Goal: Communication & Community: Ask a question

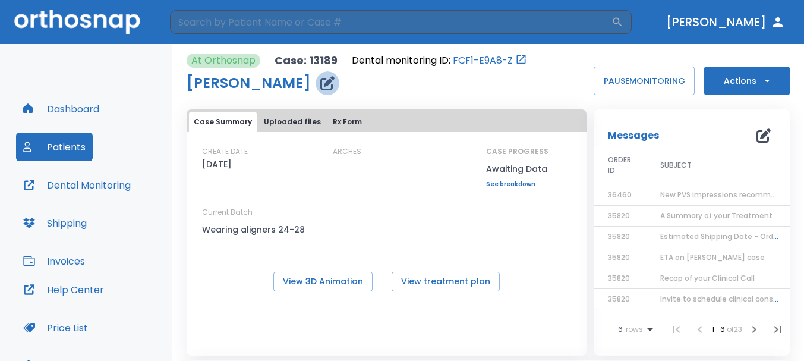
click at [320, 89] on icon "button" at bounding box center [327, 83] width 14 height 14
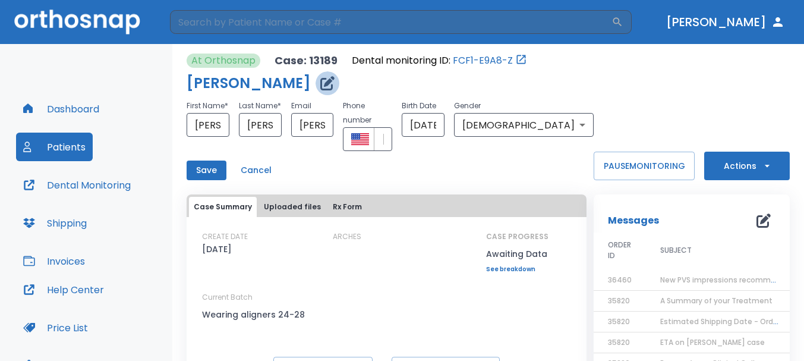
click at [320, 89] on icon "button" at bounding box center [327, 83] width 14 height 14
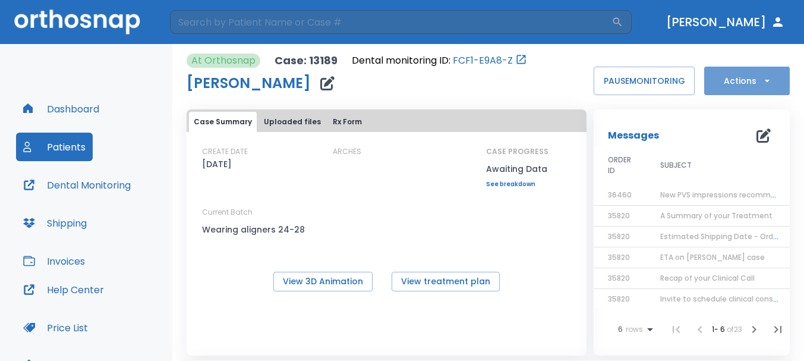
click at [712, 90] on button "Actions" at bounding box center [747, 81] width 86 height 29
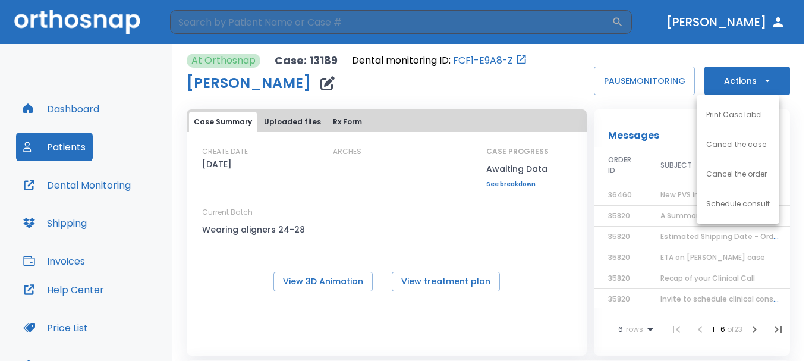
click at [523, 89] on div at bounding box center [406, 180] width 812 height 361
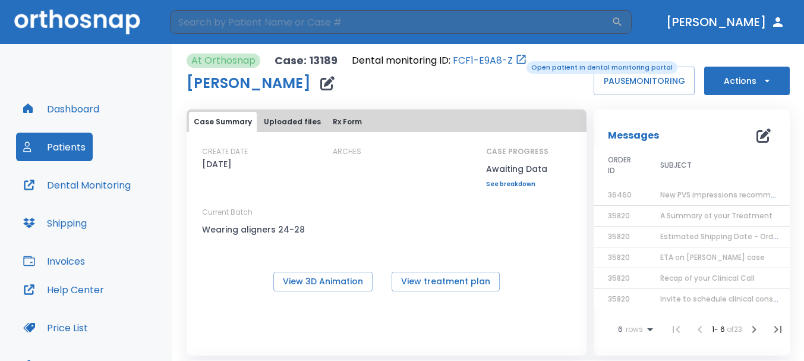
click at [518, 60] on icon "Open patient in dental monitoring portal" at bounding box center [521, 59] width 12 height 12
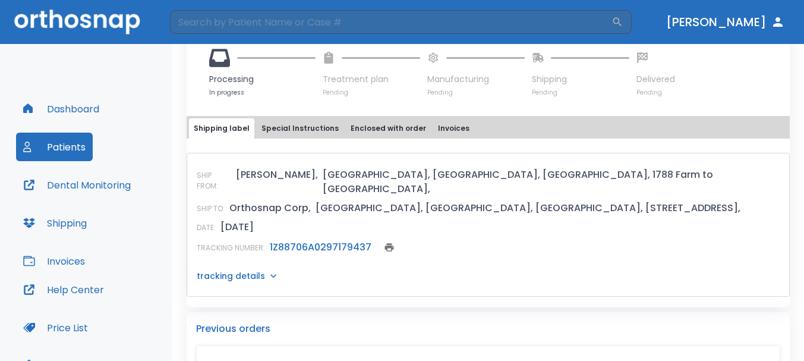
scroll to position [475, 0]
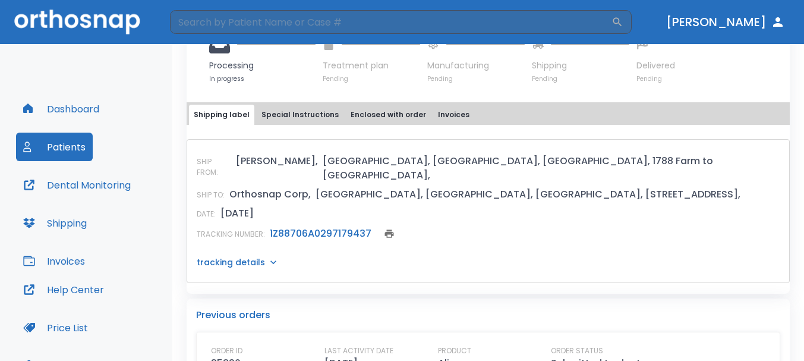
click at [387, 229] on icon "print" at bounding box center [389, 233] width 9 height 8
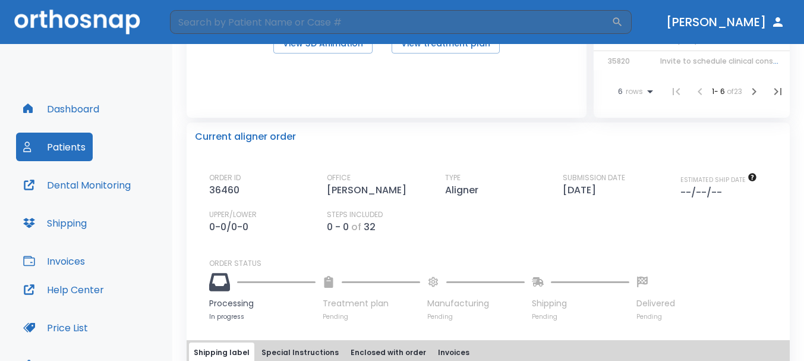
scroll to position [0, 0]
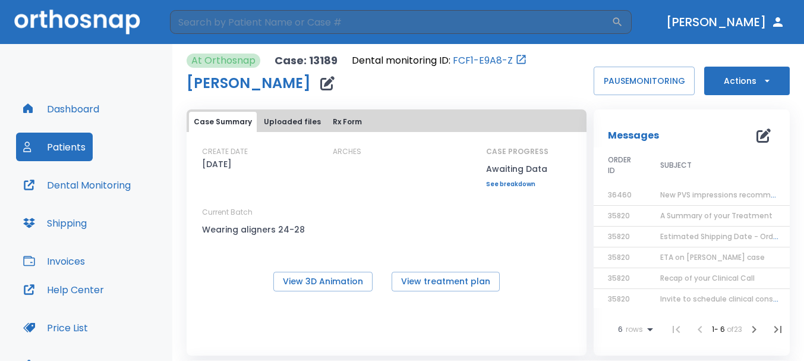
click at [49, 217] on button "Shipping" at bounding box center [55, 223] width 78 height 29
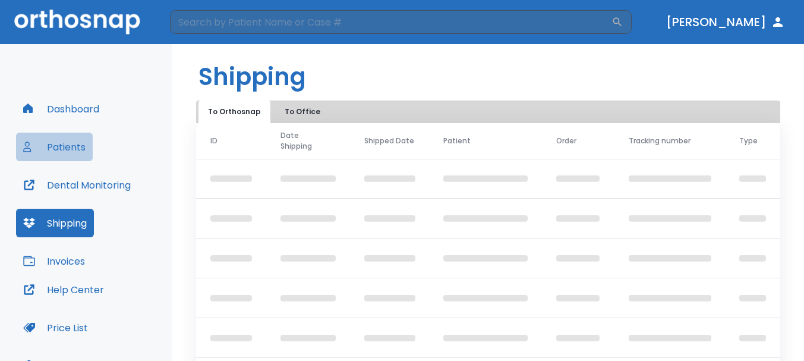
click at [70, 156] on button "Patients" at bounding box center [54, 146] width 77 height 29
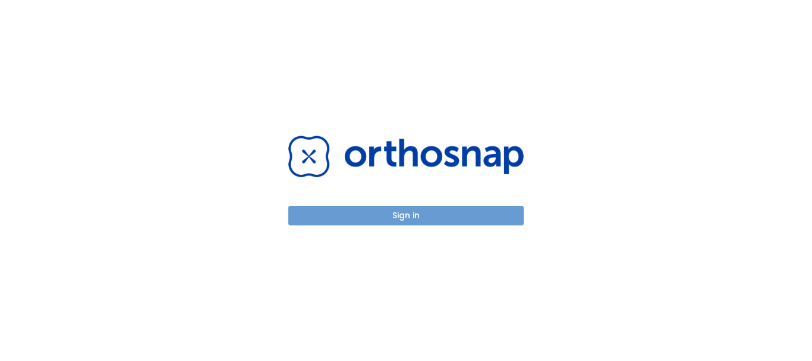
click at [415, 209] on button "Sign in" at bounding box center [405, 216] width 235 height 20
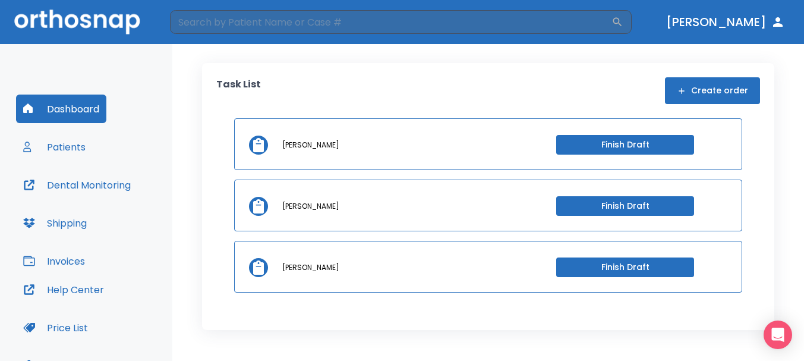
click at [76, 142] on button "Patients" at bounding box center [54, 146] width 77 height 29
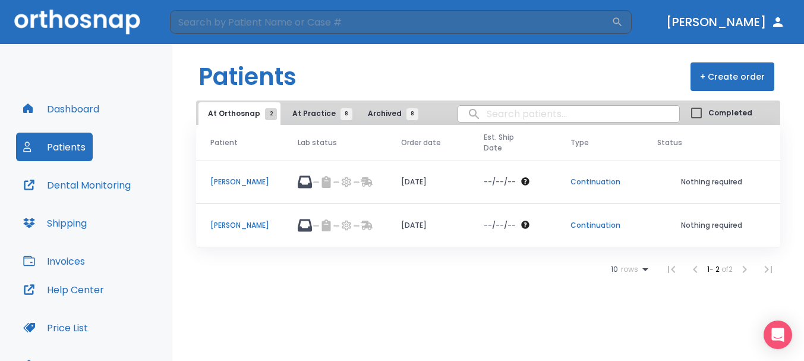
click at [255, 220] on p "[PERSON_NAME]" at bounding box center [239, 225] width 59 height 11
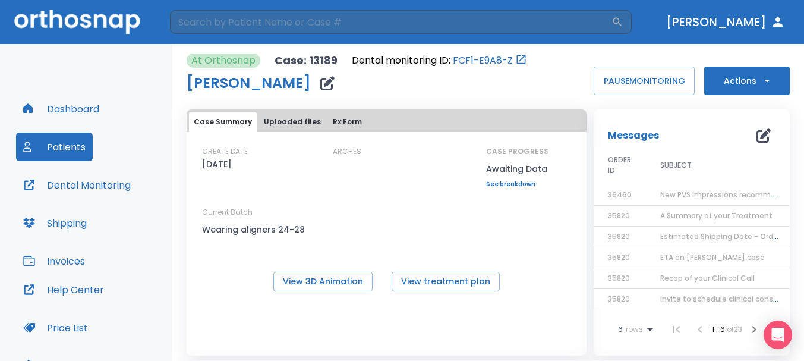
click at [676, 192] on span "New PVS impressions recommended" at bounding box center [727, 195] width 134 height 10
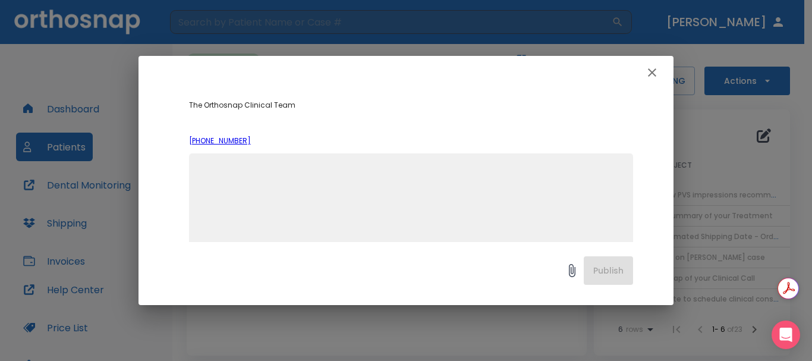
scroll to position [408, 0]
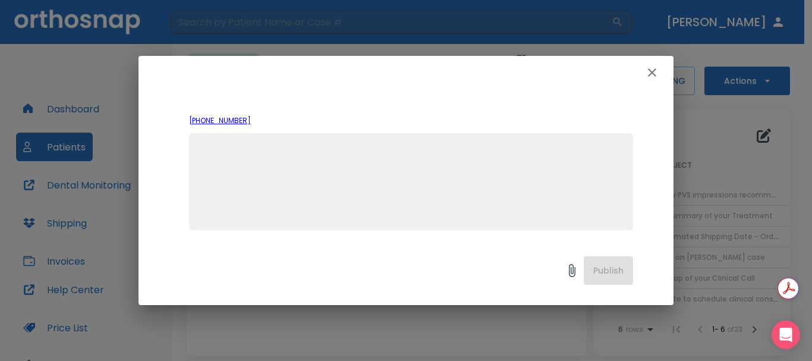
click at [428, 168] on textarea at bounding box center [411, 187] width 430 height 82
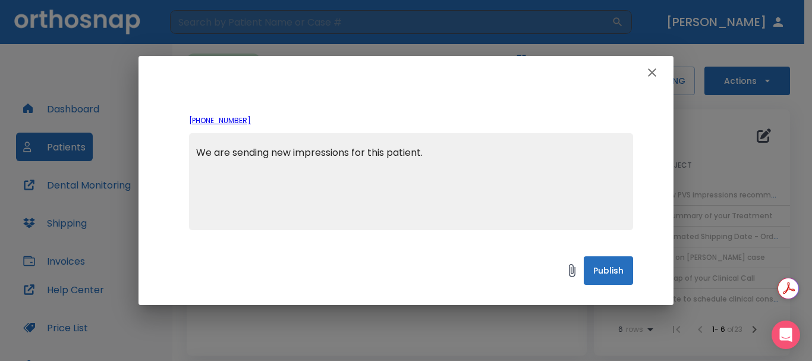
type textarea "We are sending new impressions for this patient."
click at [609, 260] on button "Publish" at bounding box center [607, 270] width 49 height 29
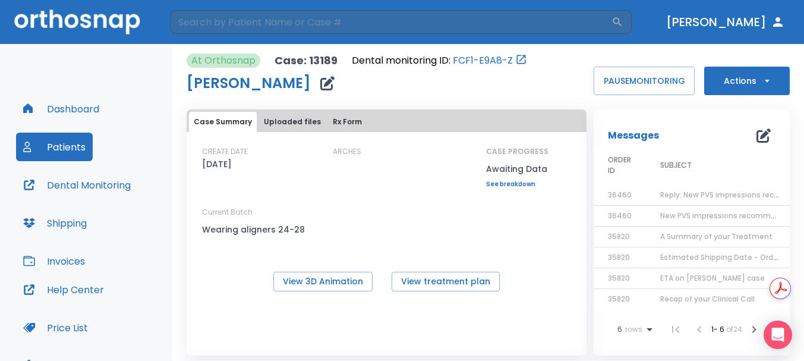
click at [704, 194] on span "Reply: New PVS impressions recommended" at bounding box center [738, 195] width 157 height 10
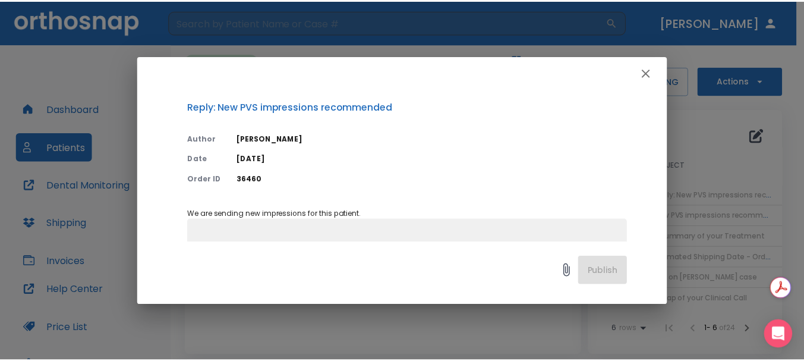
scroll to position [0, 0]
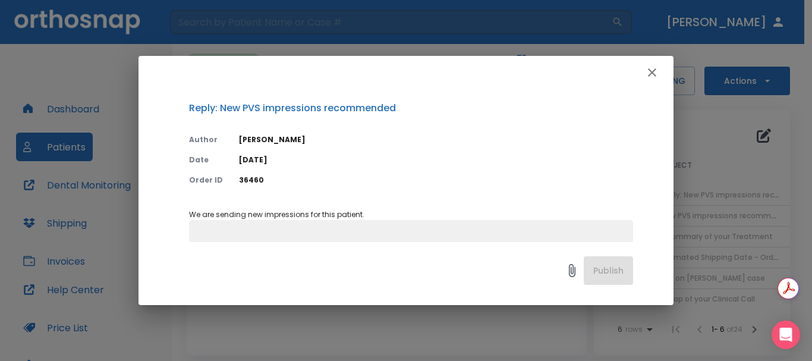
click at [646, 67] on icon "button" at bounding box center [652, 72] width 14 height 14
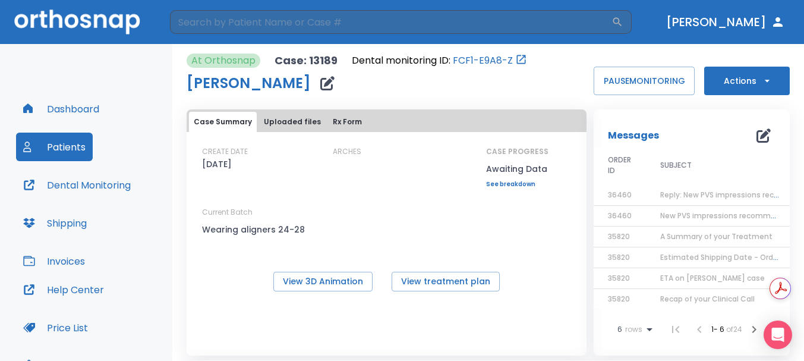
click at [743, 80] on button "Actions" at bounding box center [747, 81] width 86 height 29
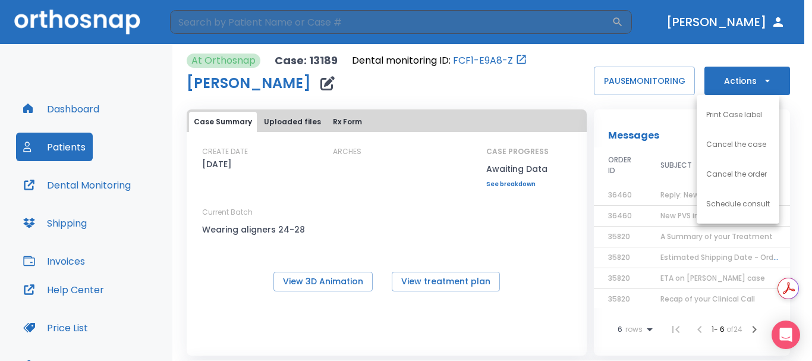
click at [440, 216] on div at bounding box center [406, 180] width 812 height 361
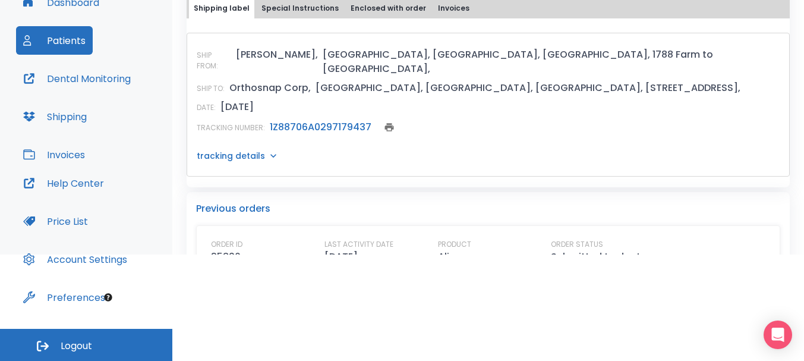
scroll to position [416, 0]
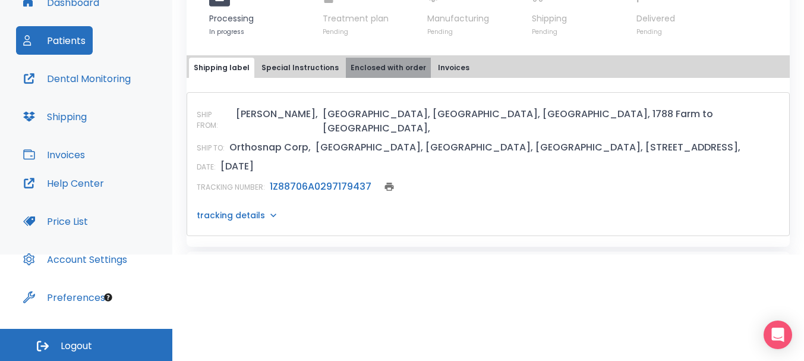
click at [405, 70] on button "Enclosed with order" at bounding box center [388, 68] width 85 height 20
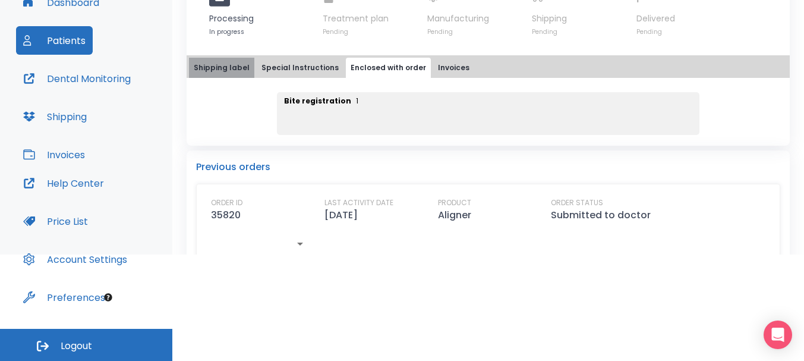
click at [239, 68] on button "Shipping label" at bounding box center [221, 68] width 65 height 20
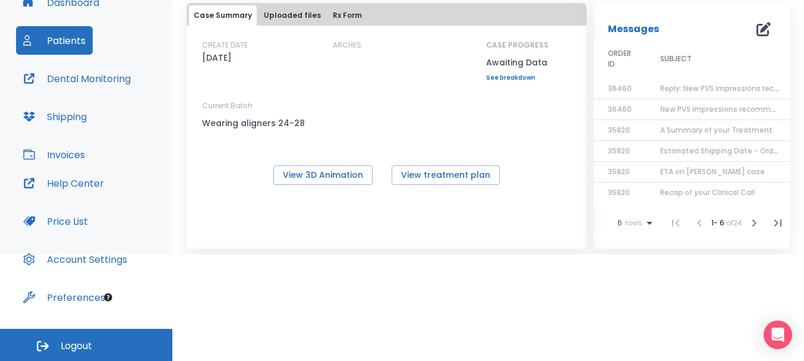
scroll to position [0, 0]
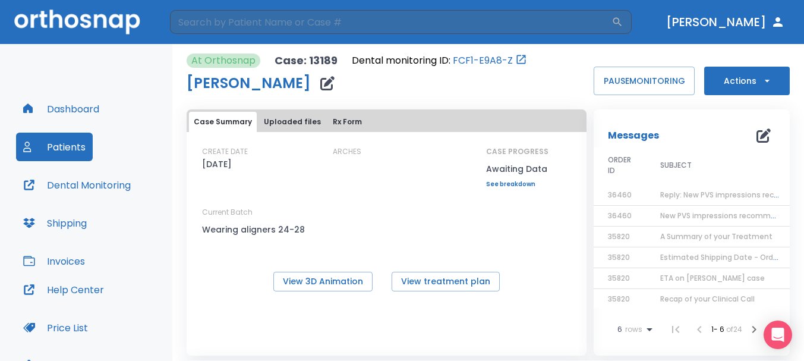
click at [90, 111] on button "Dashboard" at bounding box center [61, 108] width 90 height 29
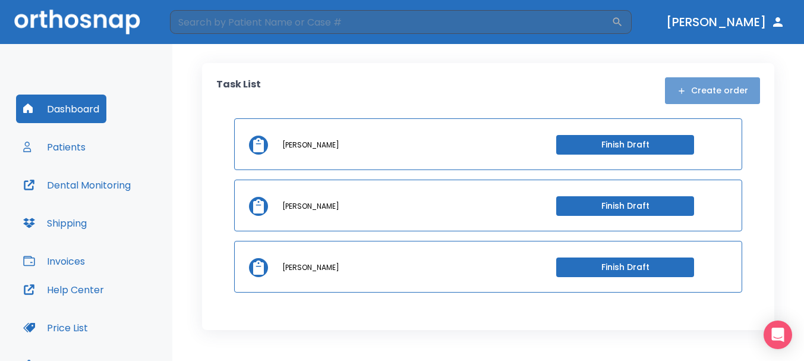
click at [733, 99] on button "Create order" at bounding box center [712, 90] width 95 height 27
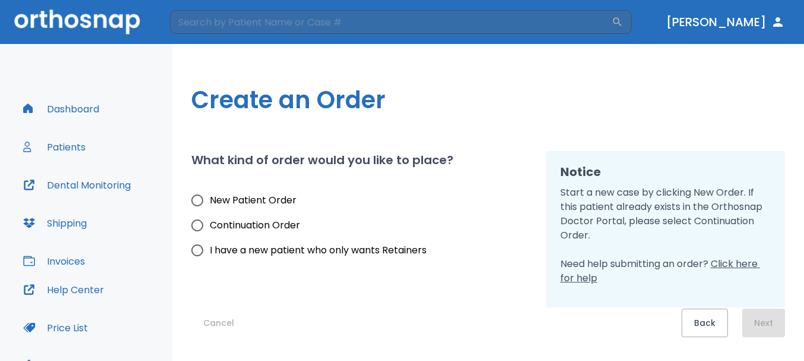
click at [233, 199] on span "New Patient Order" at bounding box center [253, 200] width 87 height 14
click at [210, 199] on input "New Patient Order" at bounding box center [197, 200] width 25 height 25
radio input "true"
click at [769, 316] on button "Next" at bounding box center [763, 322] width 43 height 29
click at [198, 222] on input "Continuation Order" at bounding box center [197, 225] width 25 height 25
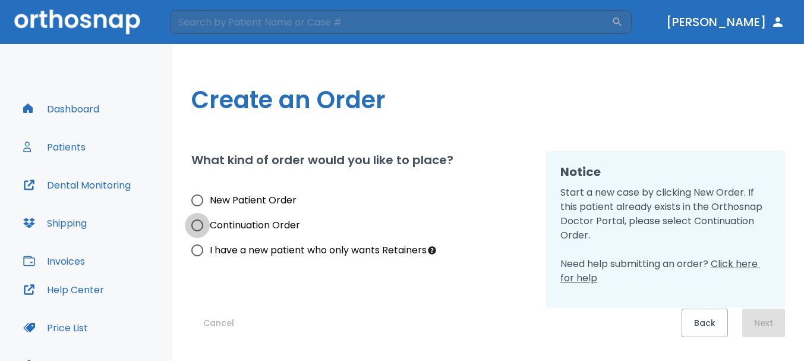
radio input "true"
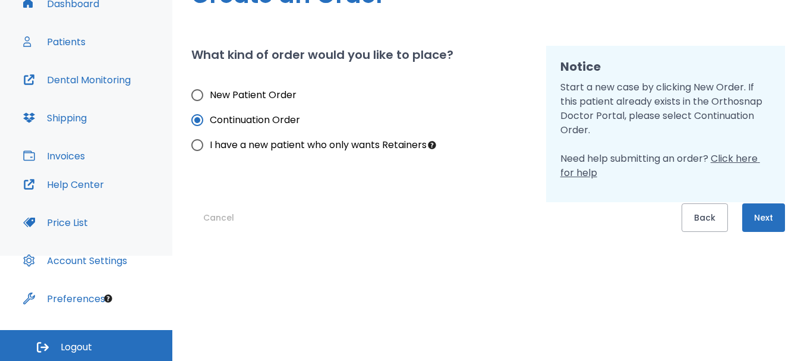
scroll to position [106, 0]
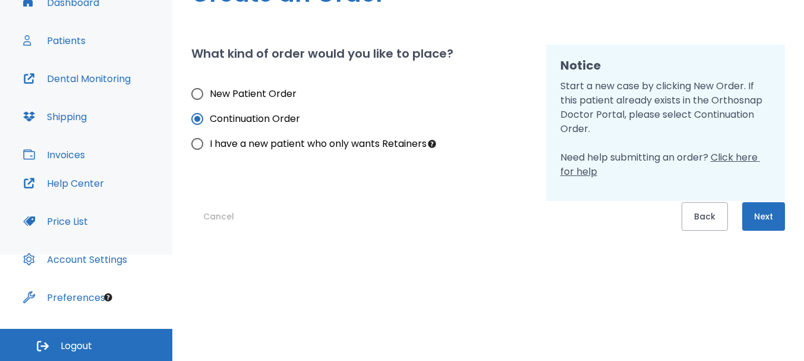
click at [759, 216] on button "Next" at bounding box center [763, 216] width 43 height 29
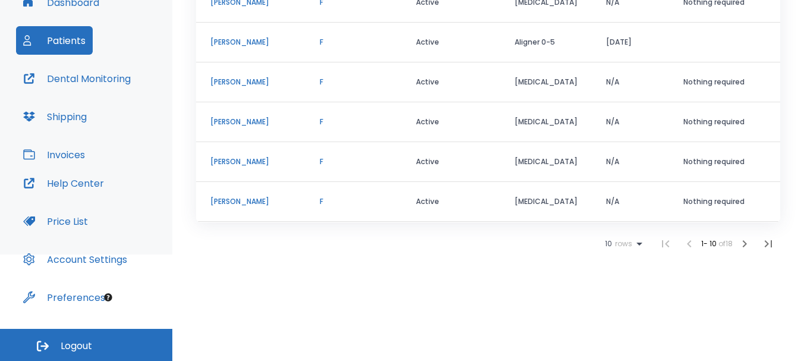
scroll to position [120, 0]
click at [737, 240] on icon "button" at bounding box center [744, 242] width 14 height 14
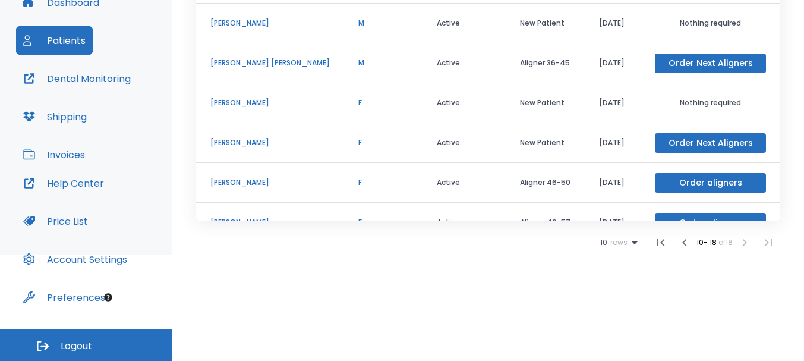
click at [235, 25] on p "[PERSON_NAME]" at bounding box center [269, 23] width 119 height 11
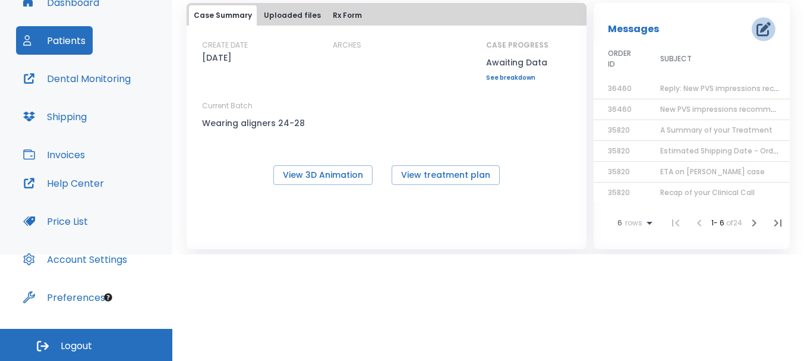
click at [756, 29] on icon "button" at bounding box center [763, 29] width 14 height 14
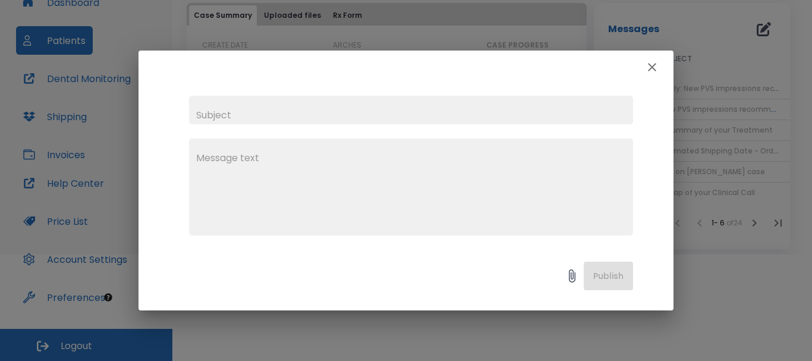
click at [659, 62] on button "button" at bounding box center [652, 67] width 24 height 24
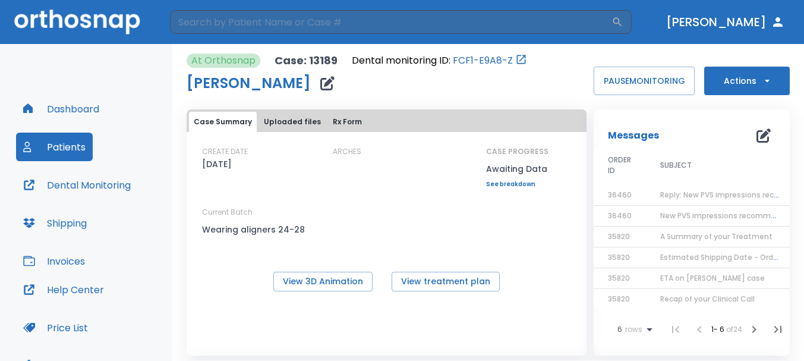
click at [730, 72] on button "Actions" at bounding box center [747, 81] width 86 height 29
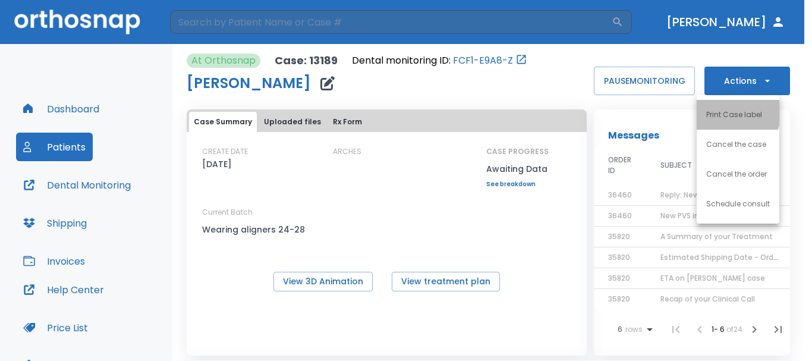
click at [728, 112] on p "Print Case label" at bounding box center [734, 114] width 56 height 11
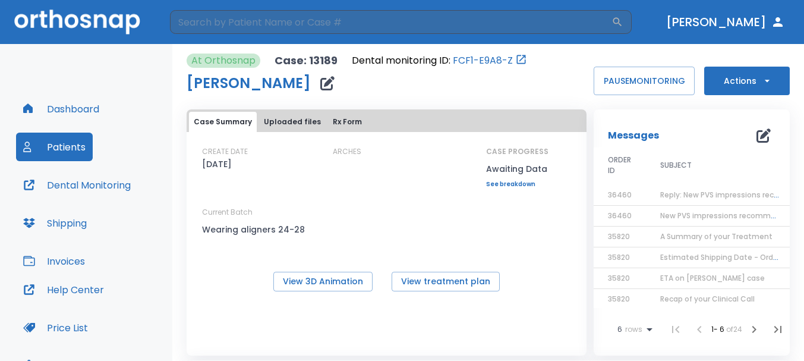
click at [54, 228] on button "Shipping" at bounding box center [55, 223] width 78 height 29
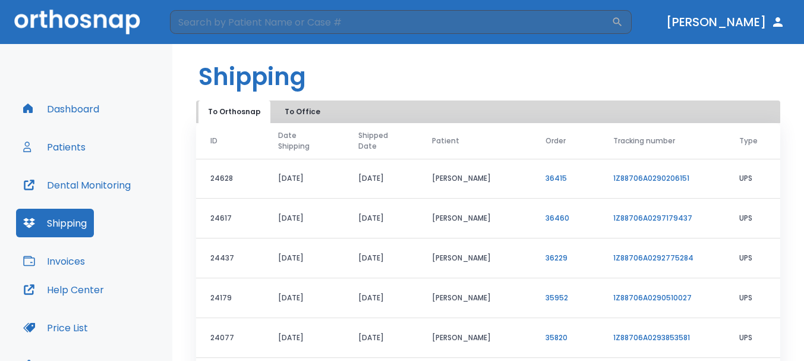
click at [629, 218] on link "1Z88706A0297179437" at bounding box center [652, 218] width 79 height 10
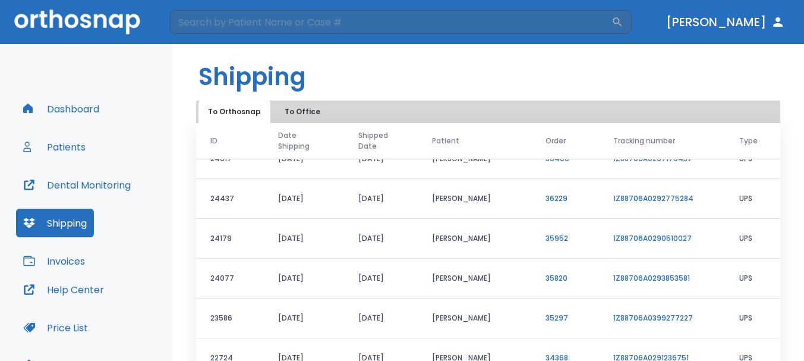
click at [39, 291] on button "Help Center" at bounding box center [63, 289] width 95 height 29
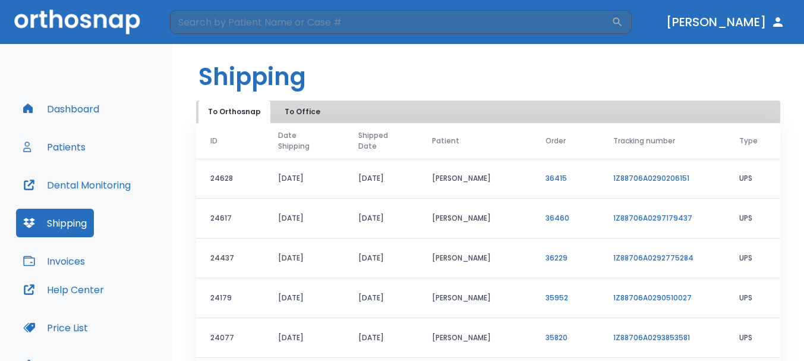
click at [71, 146] on button "Patients" at bounding box center [54, 146] width 77 height 29
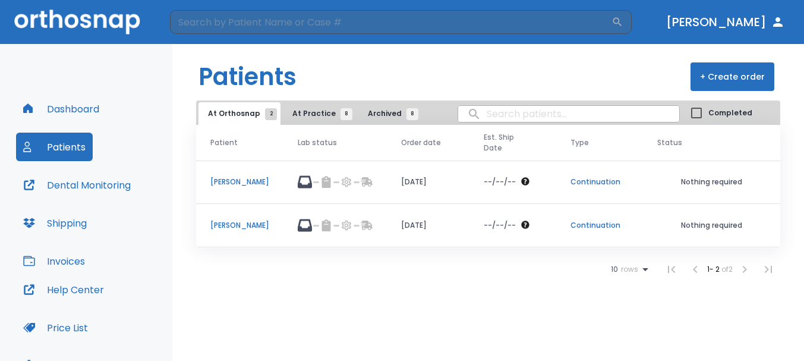
click at [604, 220] on p "Continuation" at bounding box center [599, 225] width 58 height 11
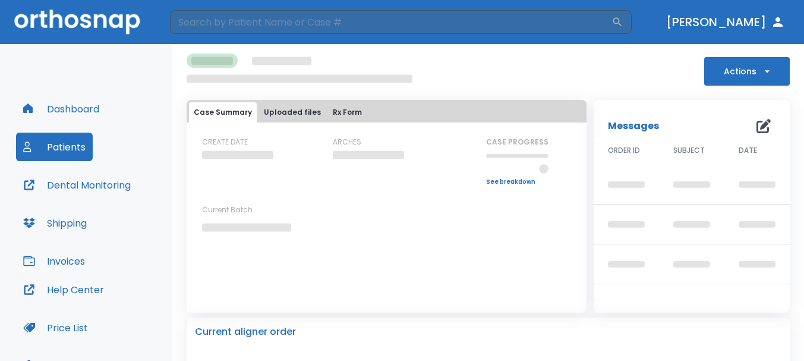
click at [741, 81] on button "Actions" at bounding box center [747, 71] width 86 height 29
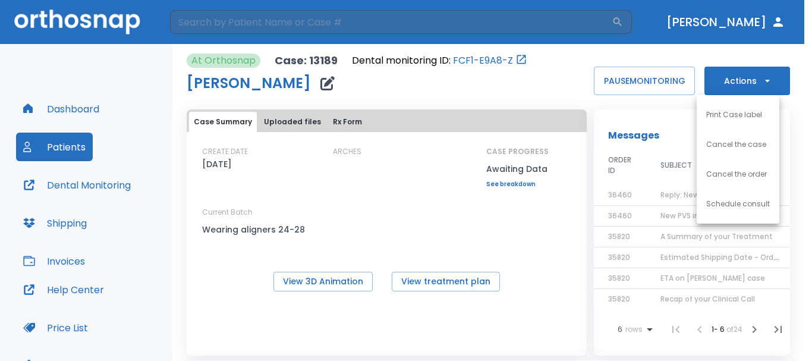
click at [521, 233] on div at bounding box center [406, 180] width 812 height 361
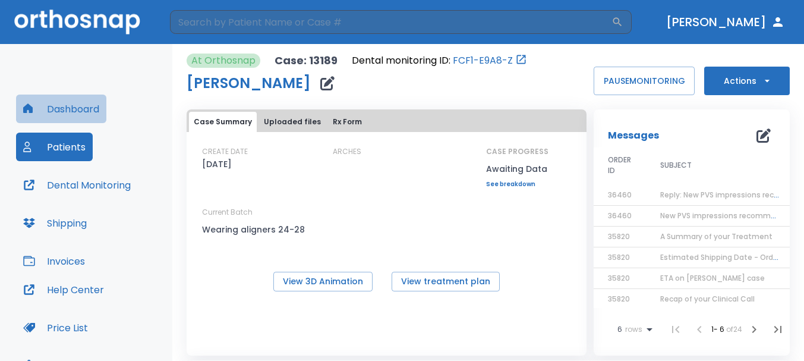
click at [72, 100] on button "Dashboard" at bounding box center [61, 108] width 90 height 29
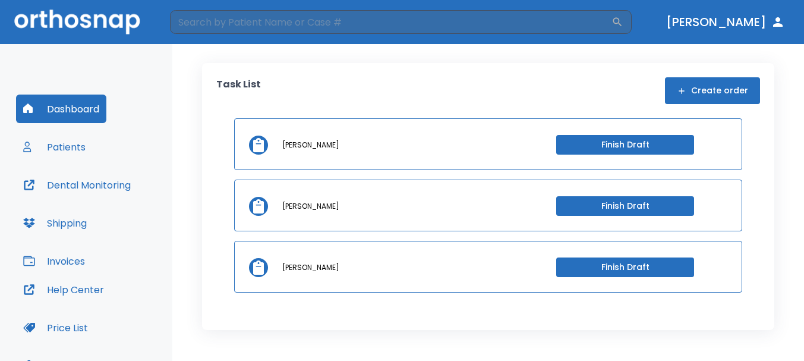
click at [62, 157] on button "Patients" at bounding box center [54, 146] width 77 height 29
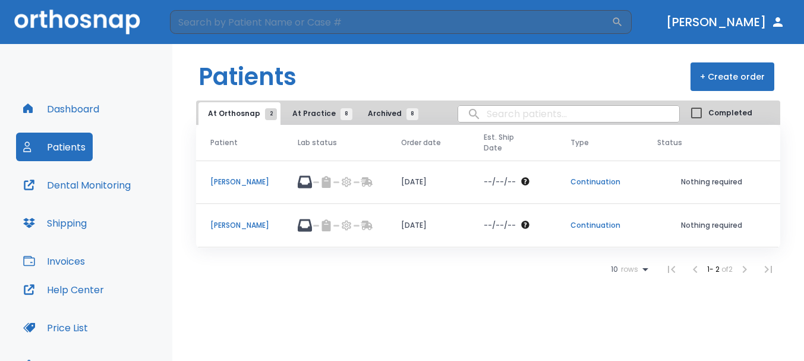
click at [597, 220] on p "Continuation" at bounding box center [599, 225] width 58 height 11
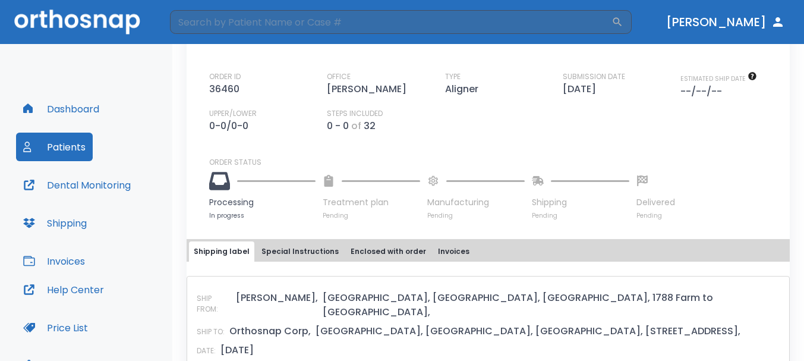
scroll to position [416, 0]
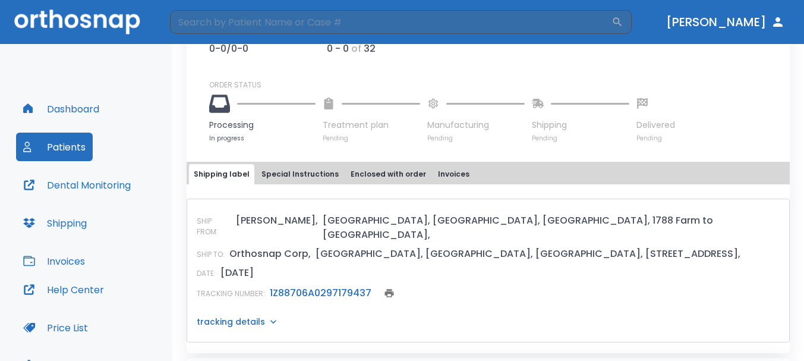
click at [227, 170] on button "Shipping label" at bounding box center [221, 174] width 65 height 20
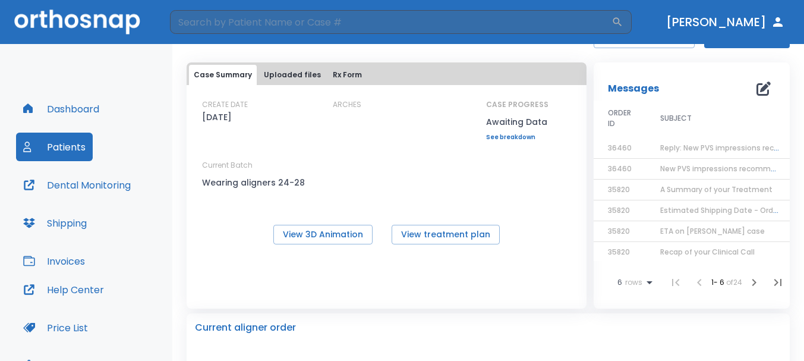
scroll to position [0, 0]
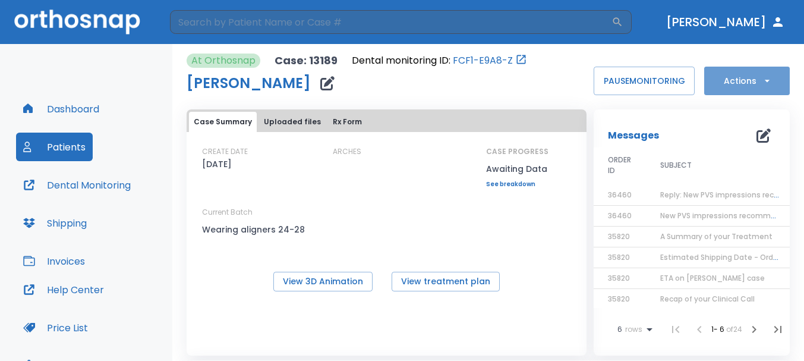
click at [761, 77] on icon "button" at bounding box center [767, 81] width 12 height 12
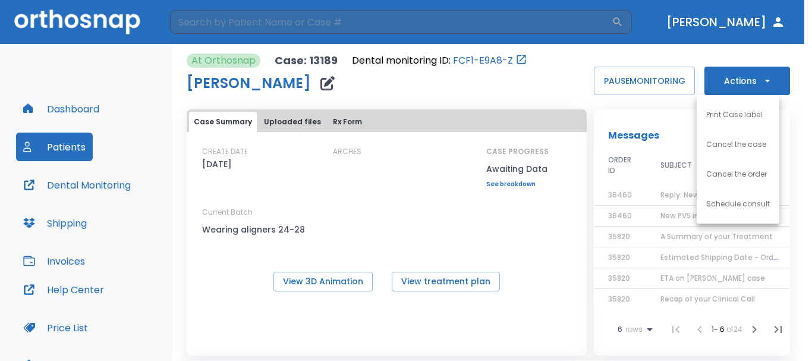
click at [54, 28] on div at bounding box center [406, 180] width 812 height 361
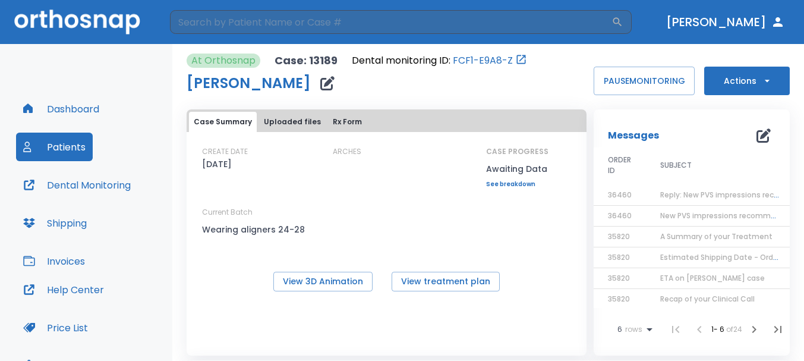
click at [56, 112] on button "Dashboard" at bounding box center [61, 108] width 90 height 29
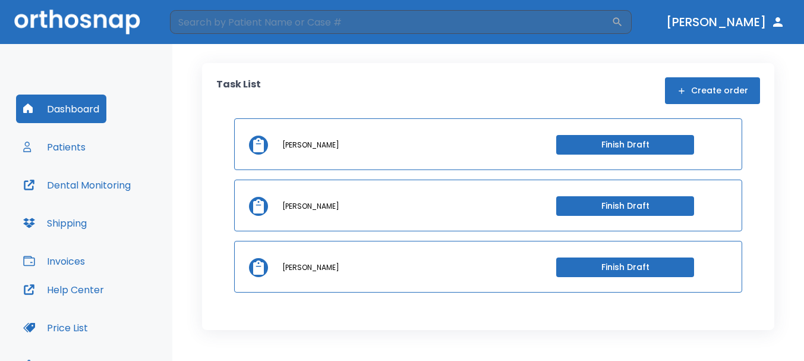
click at [686, 94] on icon "button" at bounding box center [682, 91] width 10 height 10
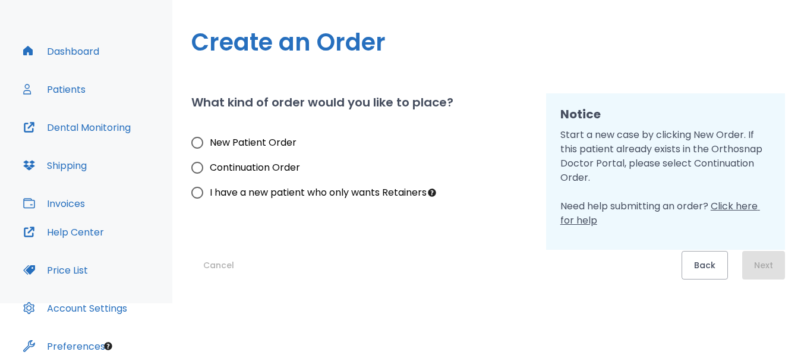
scroll to position [106, 0]
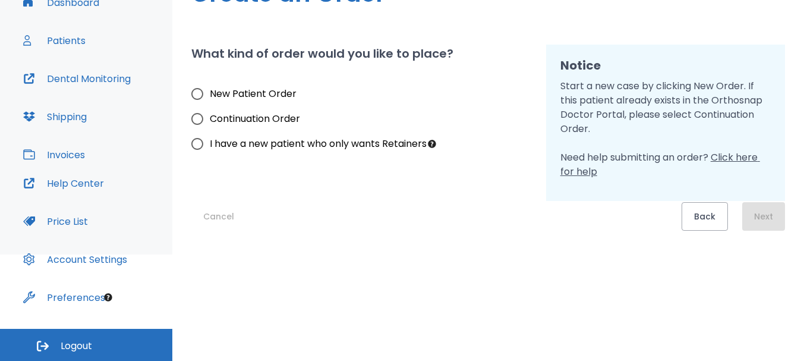
click at [724, 157] on span "Click here for help" at bounding box center [660, 164] width 200 height 28
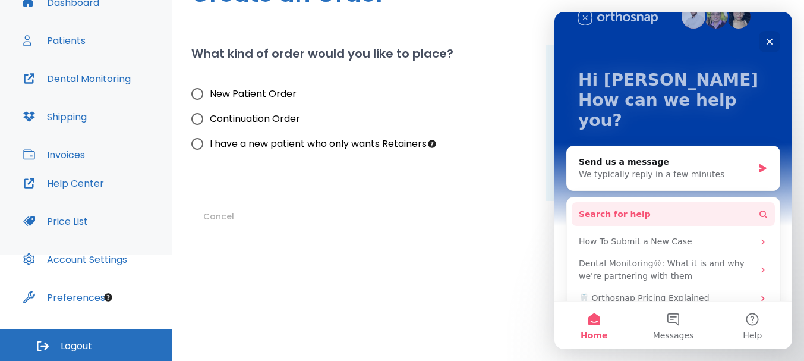
scroll to position [48, 0]
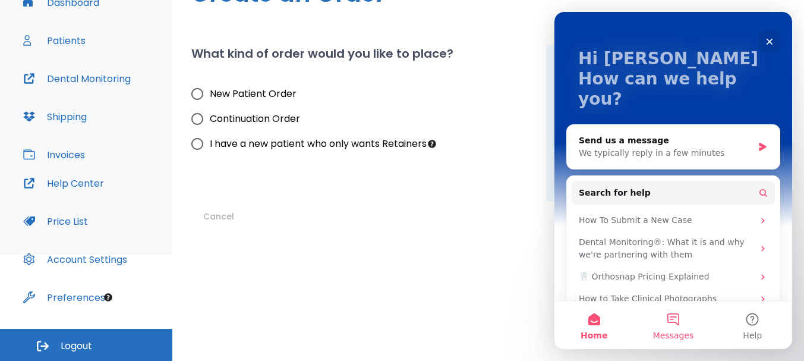
click at [686, 323] on button "Messages" at bounding box center [672, 325] width 79 height 48
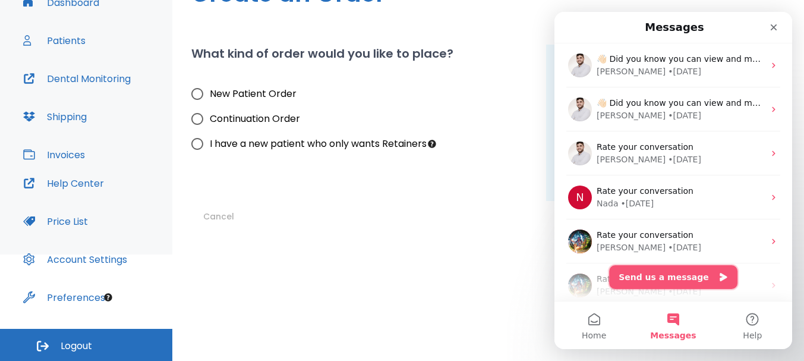
click at [680, 280] on button "Send us a message" at bounding box center [673, 277] width 128 height 24
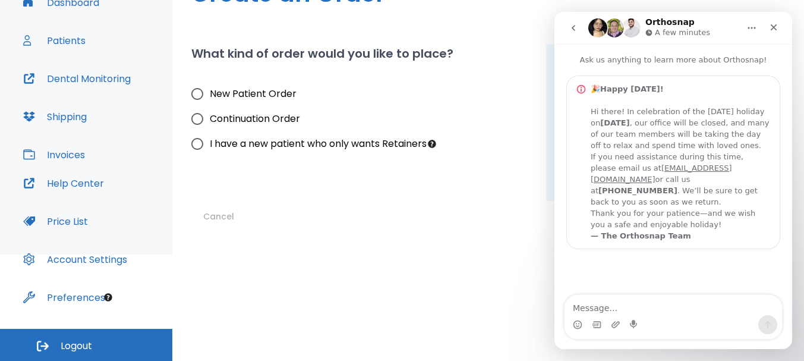
click at [671, 313] on textarea "Message…" at bounding box center [672, 305] width 217 height 20
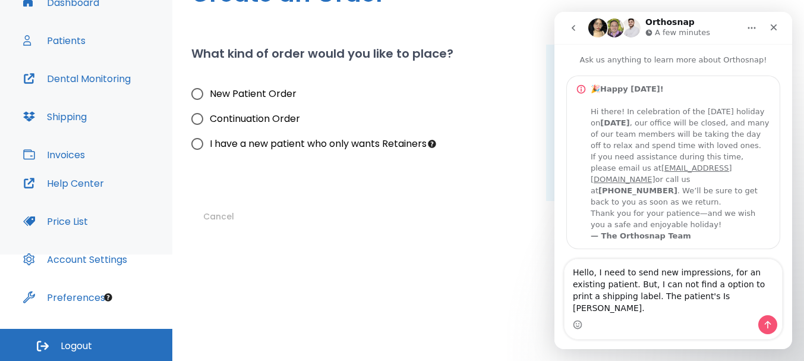
type textarea "Hello, I need to send new impressions, for an existing patient. But, I can not …"
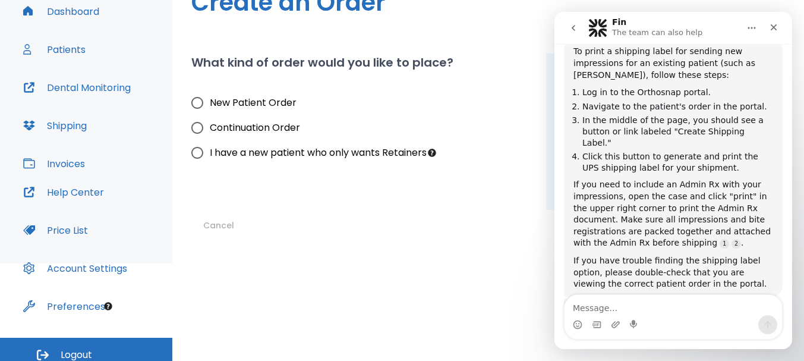
scroll to position [0, 0]
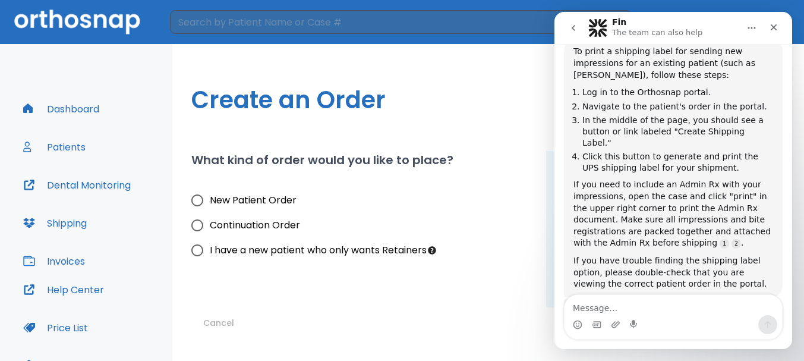
click at [84, 147] on button "Patients" at bounding box center [54, 146] width 77 height 29
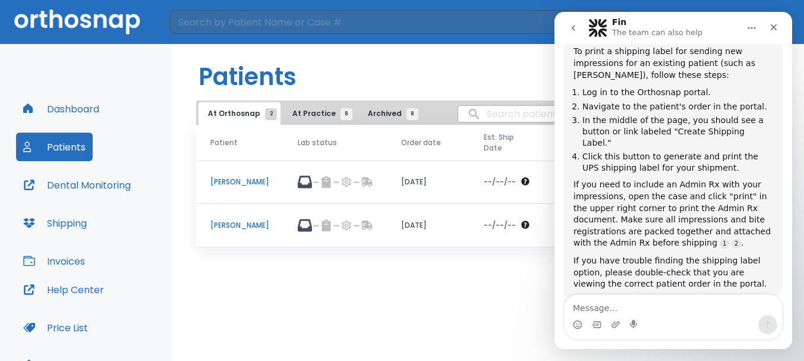
click at [226, 207] on td "[PERSON_NAME]" at bounding box center [239, 225] width 87 height 43
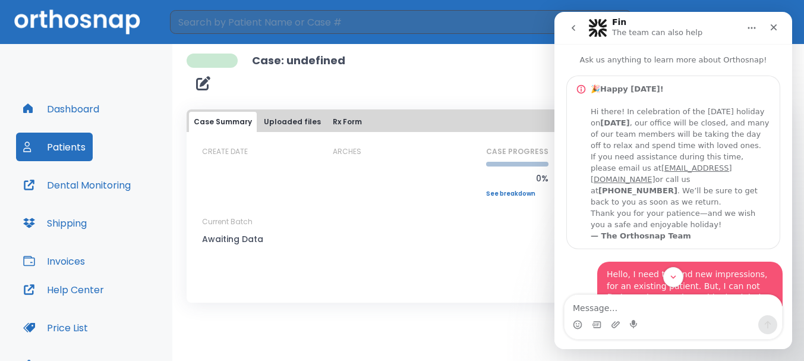
click at [46, 113] on button "Dashboard" at bounding box center [61, 108] width 90 height 29
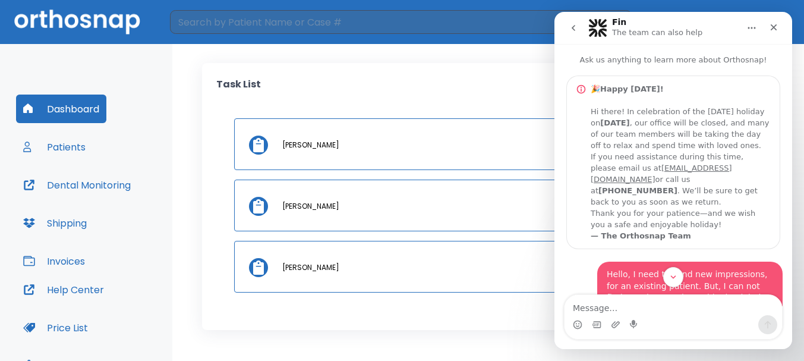
click at [71, 144] on button "Patients" at bounding box center [54, 146] width 77 height 29
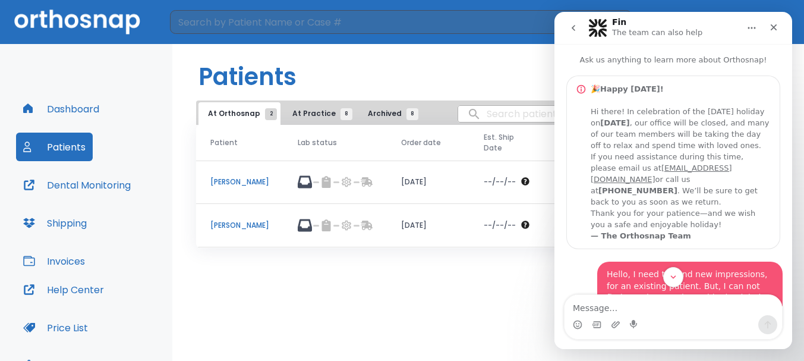
click at [259, 220] on p "[PERSON_NAME]" at bounding box center [239, 225] width 59 height 11
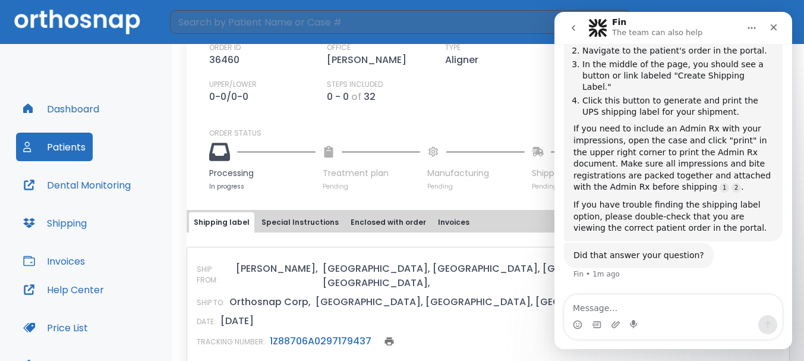
scroll to position [290, 0]
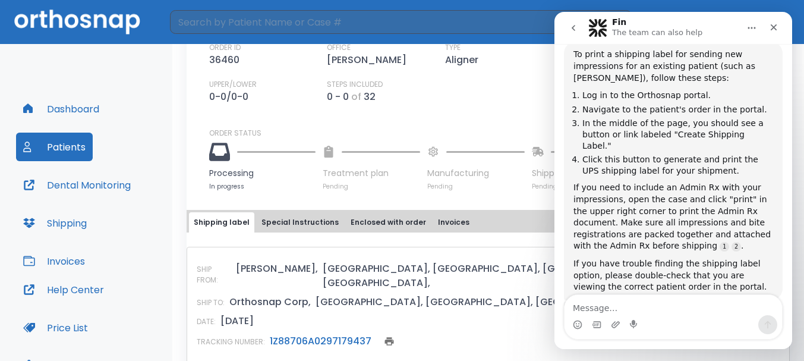
click at [572, 26] on icon "go back" at bounding box center [574, 28] width 10 height 10
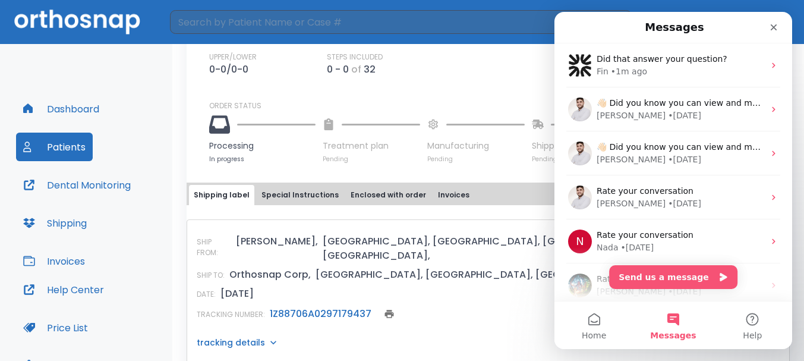
scroll to position [416, 0]
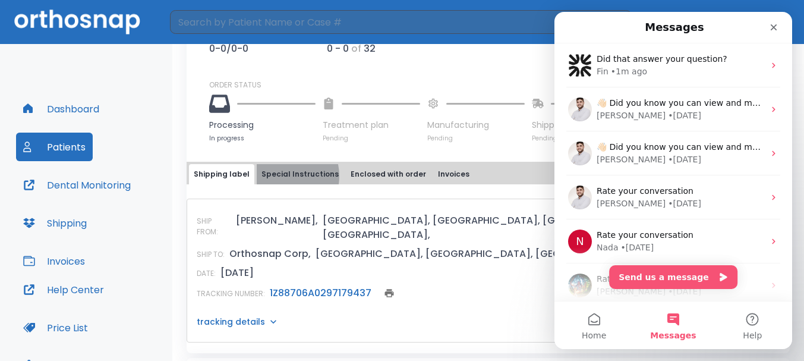
click at [277, 176] on button "Special Instructions" at bounding box center [300, 174] width 87 height 20
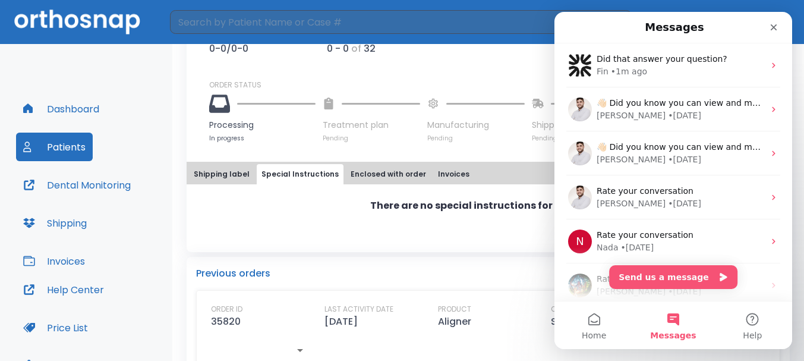
click at [371, 177] on button "Enclosed with order" at bounding box center [388, 174] width 85 height 20
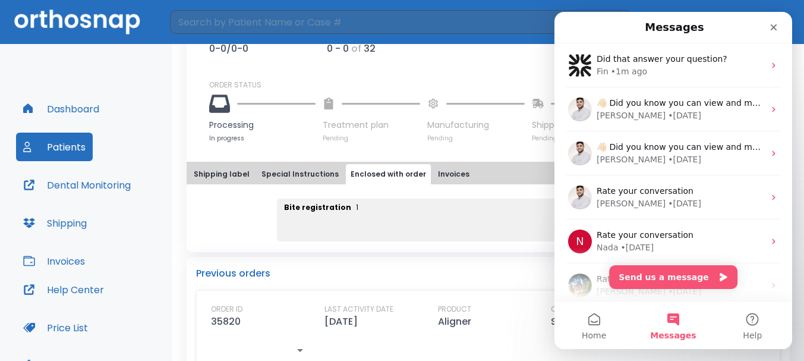
click at [433, 178] on button "Invoices" at bounding box center [453, 174] width 41 height 20
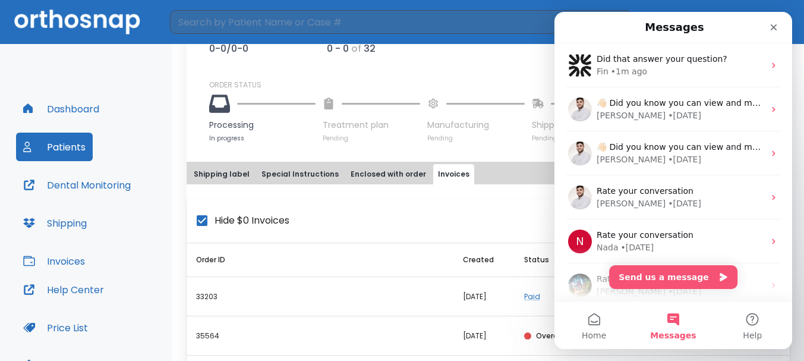
click at [396, 180] on button "Enclosed with order" at bounding box center [388, 174] width 85 height 20
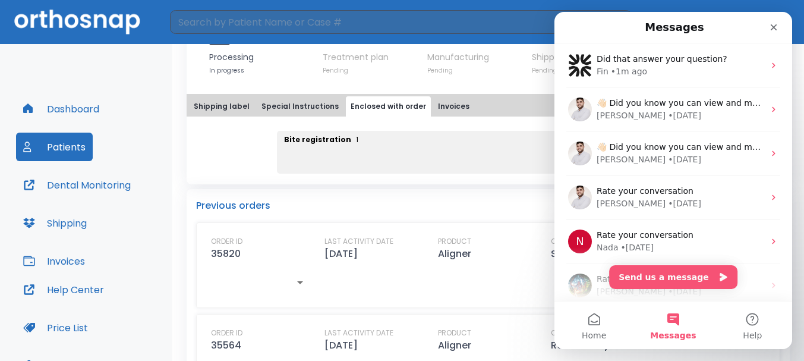
scroll to position [475, 0]
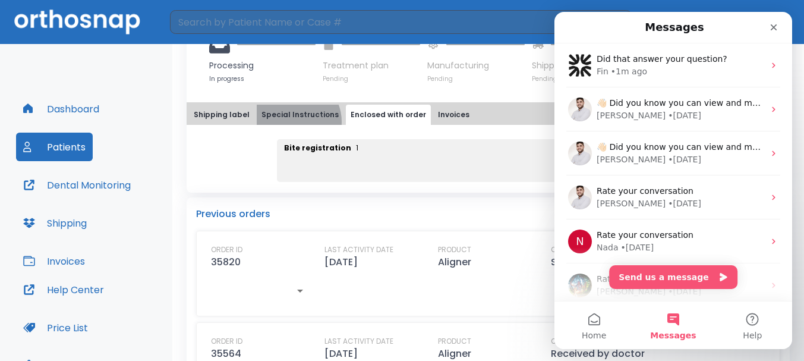
click at [288, 122] on button "Special Instructions" at bounding box center [300, 115] width 87 height 20
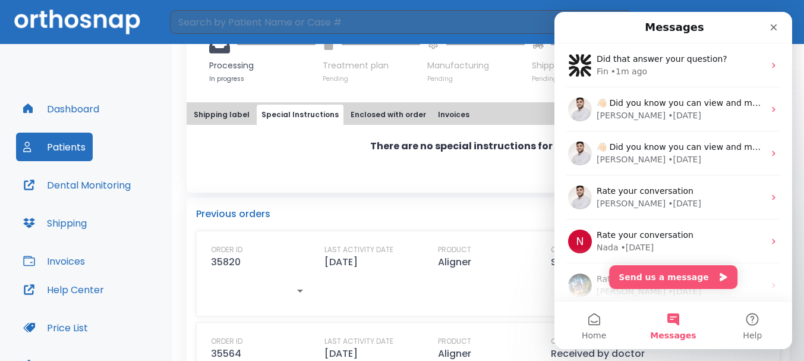
click at [239, 118] on button "Shipping label" at bounding box center [221, 115] width 65 height 20
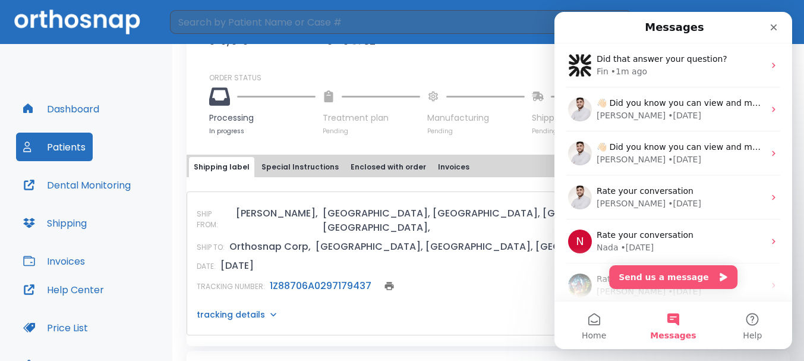
scroll to position [416, 0]
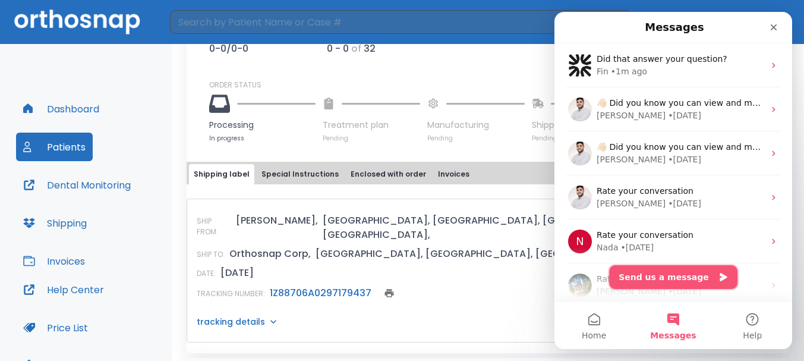
click at [664, 280] on button "Send us a message" at bounding box center [673, 277] width 128 height 24
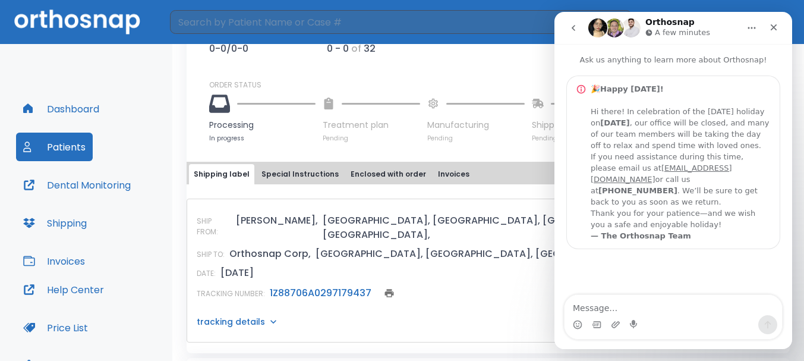
click at [658, 304] on textarea "Message…" at bounding box center [672, 305] width 217 height 20
type textarea "T"
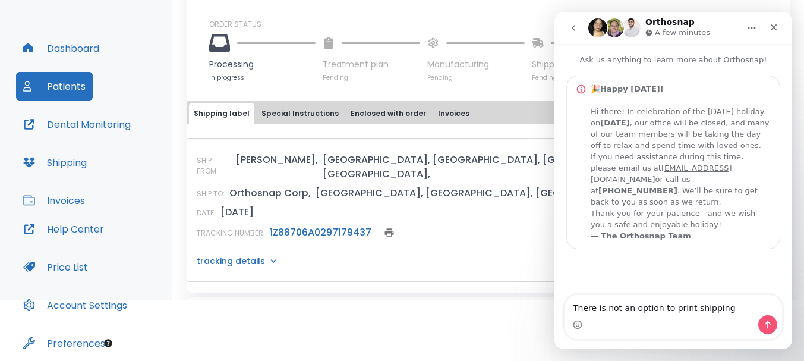
scroll to position [106, 0]
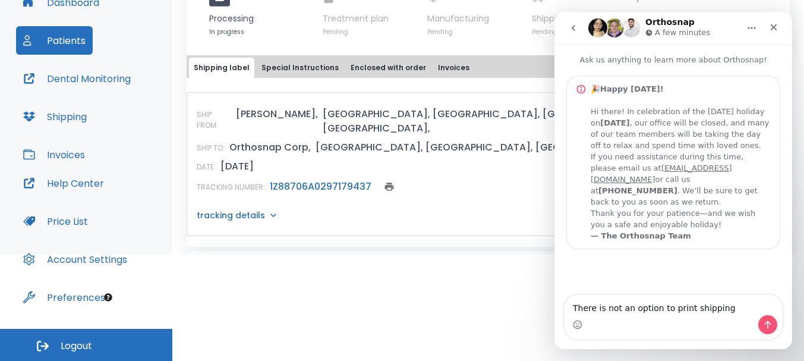
type textarea "There is not an option to print shipping"
click at [736, 241] on div "🎉 Happy Labor Day! Hi there! In celebration of the Labor Day holiday on Septemb…" at bounding box center [680, 162] width 179 height 158
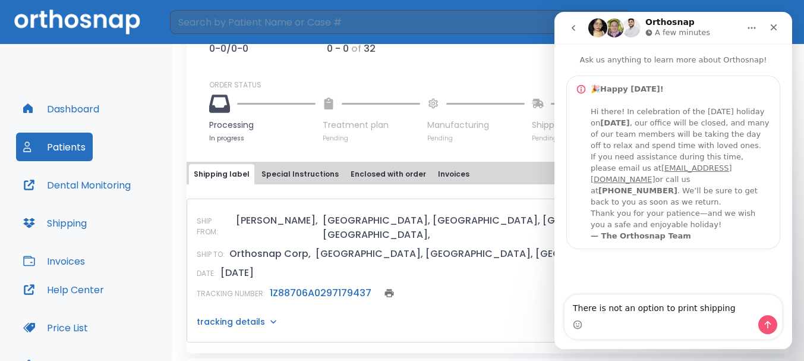
click at [586, 20] on div "Intercom messenger" at bounding box center [574, 28] width 25 height 23
click at [579, 21] on button "go back" at bounding box center [573, 28] width 23 height 23
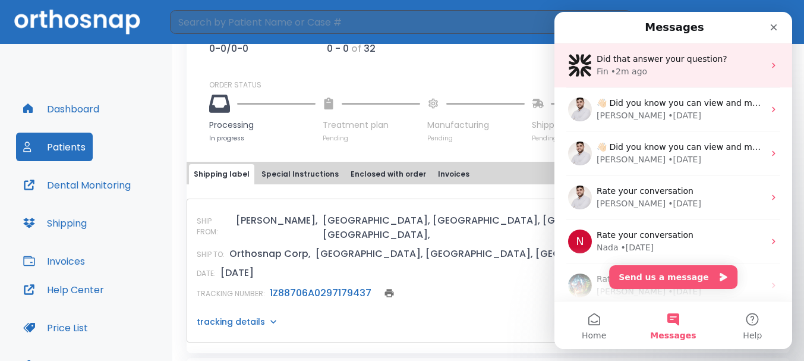
click at [625, 68] on div "• 2m ago" at bounding box center [629, 71] width 36 height 12
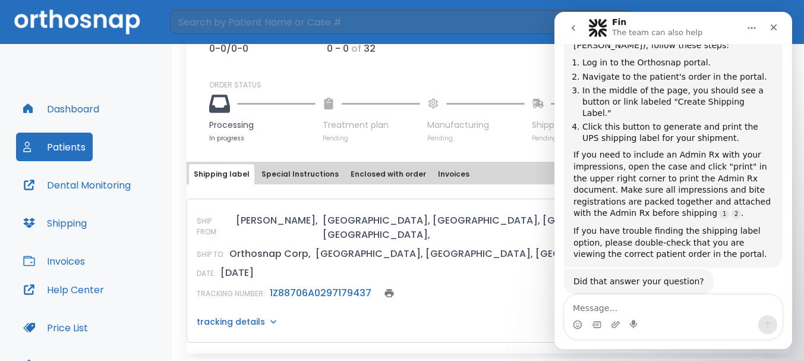
scroll to position [349, 0]
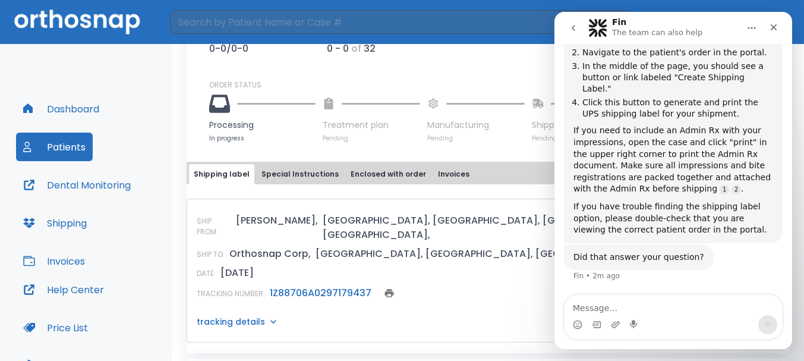
click at [662, 296] on textarea "Message…" at bounding box center [672, 305] width 217 height 20
click at [756, 308] on textarea "There is not an option for "Create Shipping Label" at bounding box center [672, 305] width 217 height 20
type textarea "There is not an option for "Create Shipping Label""
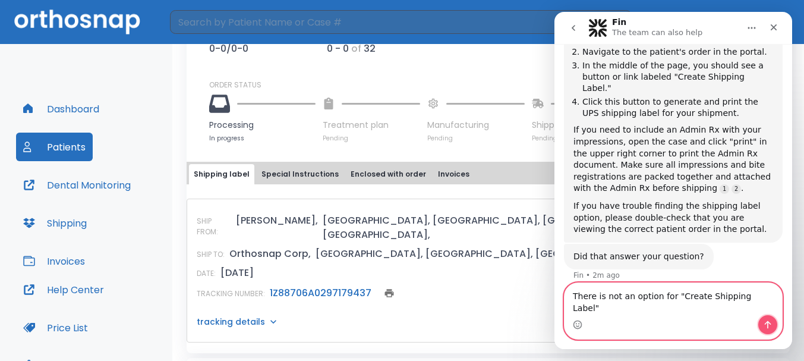
click at [776, 327] on button "Send a message…" at bounding box center [767, 324] width 19 height 19
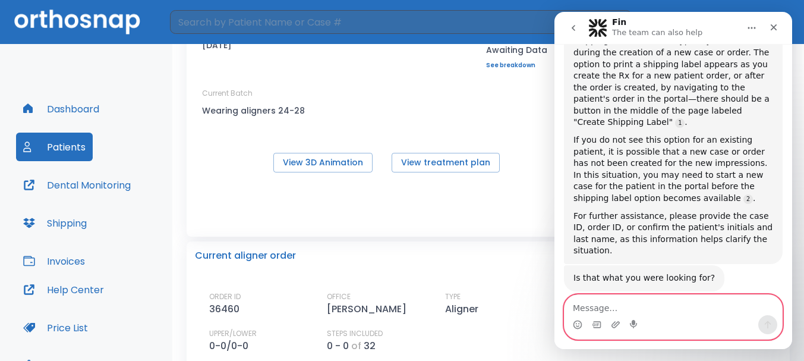
scroll to position [0, 0]
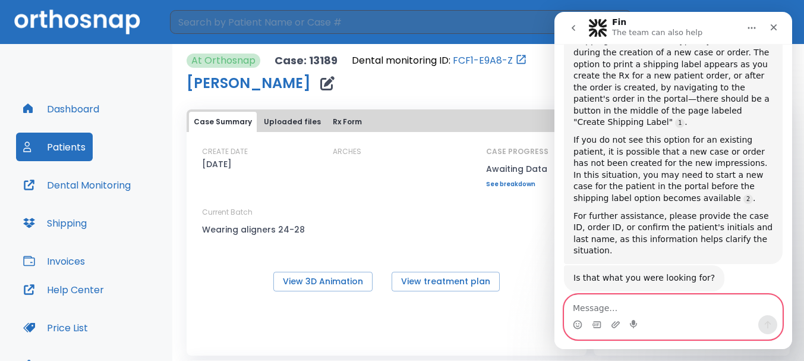
click at [628, 305] on textarea "Message…" at bounding box center [672, 305] width 217 height 20
type textarea "Case Id is 13189"
click at [770, 324] on icon "Send a message…" at bounding box center [768, 325] width 10 height 10
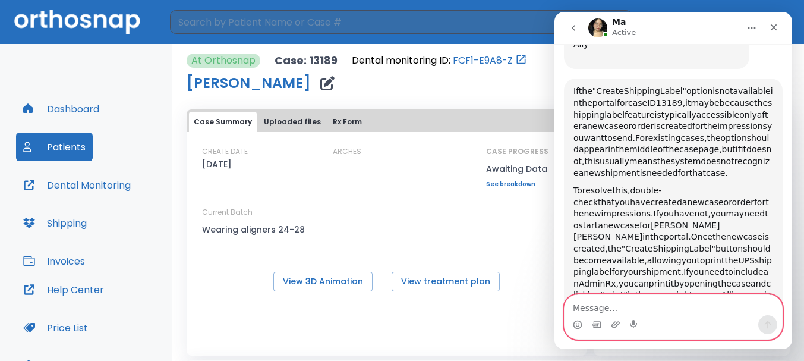
scroll to position [1384, 0]
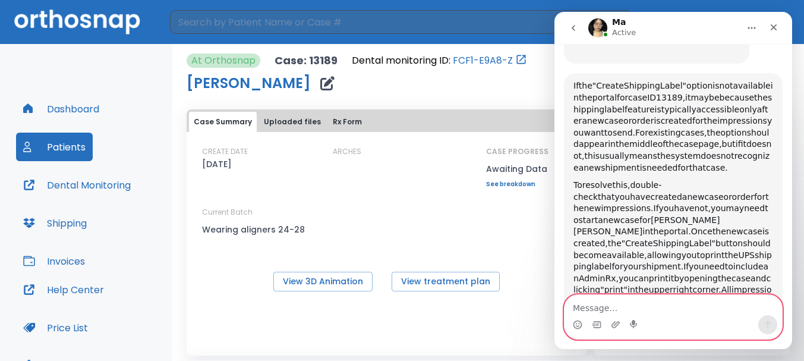
click at [622, 304] on textarea "Message…" at bounding box center [672, 305] width 217 height 20
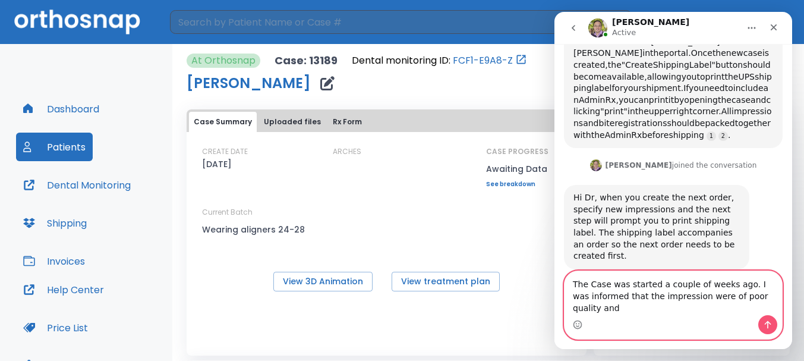
scroll to position [1563, 0]
click at [774, 305] on textarea "The Case was started a couple of weeks ago. I was informed that the impression …" at bounding box center [672, 293] width 217 height 44
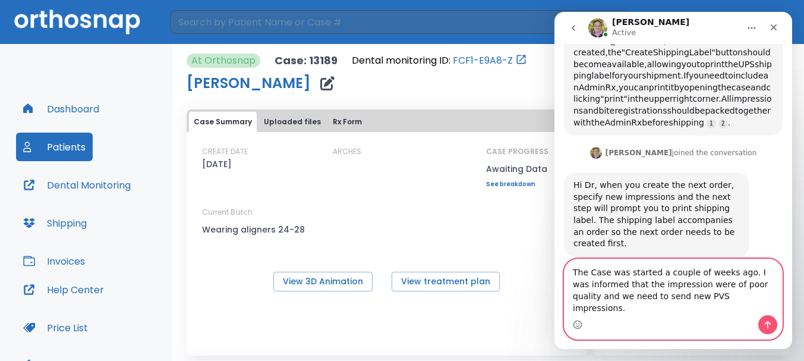
type textarea "The Case was started a couple of weeks ago. I was informed that the impression …"
click at [760, 322] on button "Send a message…" at bounding box center [767, 324] width 19 height 19
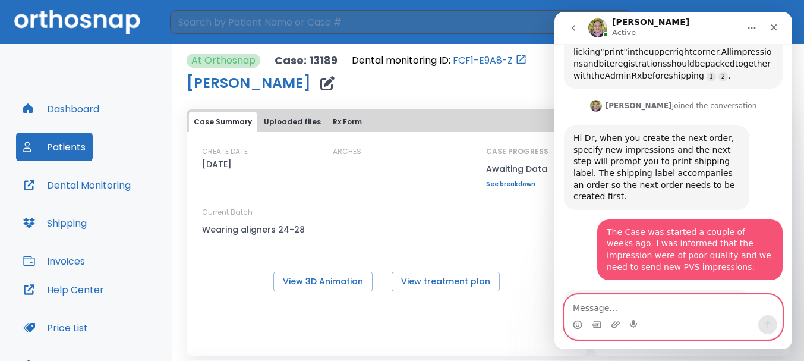
scroll to position [1646, 0]
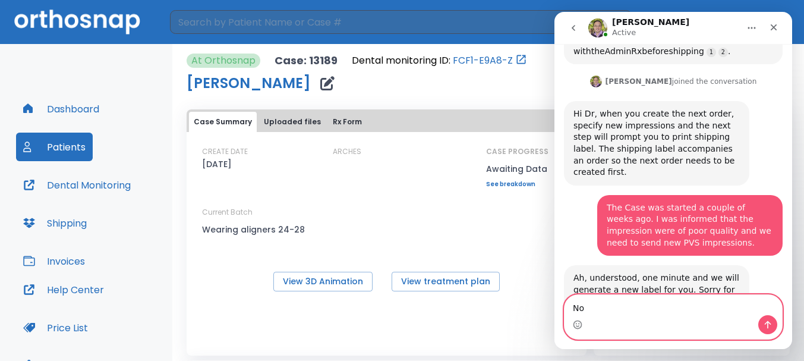
type textarea "N"
type textarea "Okay, Not a problem. Thank you for your help."
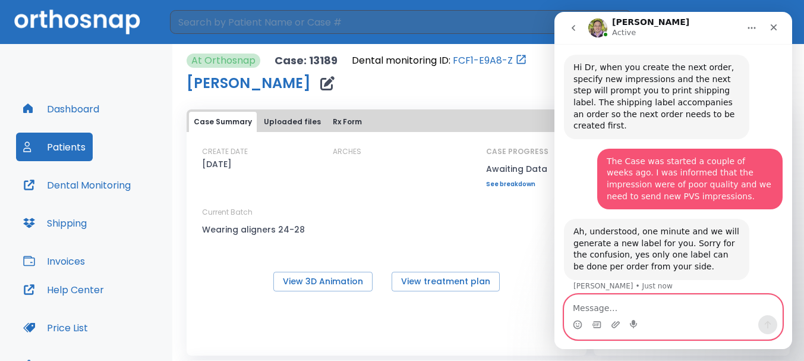
scroll to position [1693, 0]
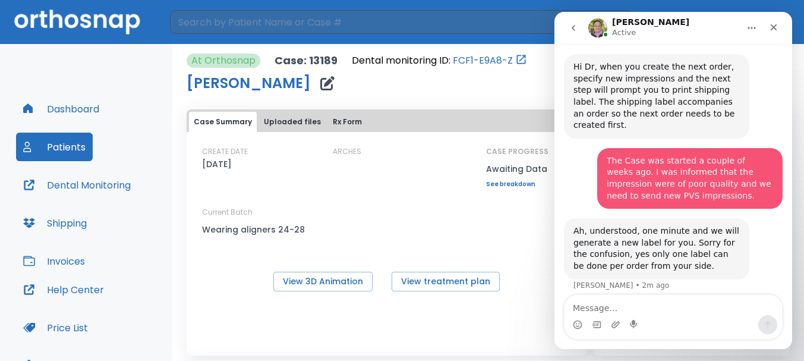
click at [82, 111] on button "Dashboard" at bounding box center [61, 108] width 90 height 29
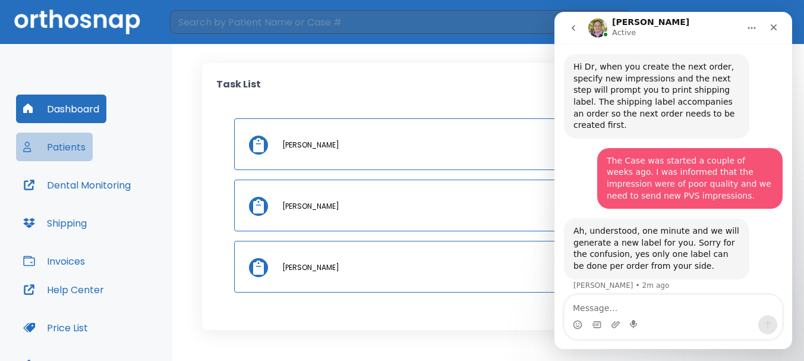
click at [55, 150] on button "Patients" at bounding box center [54, 146] width 77 height 29
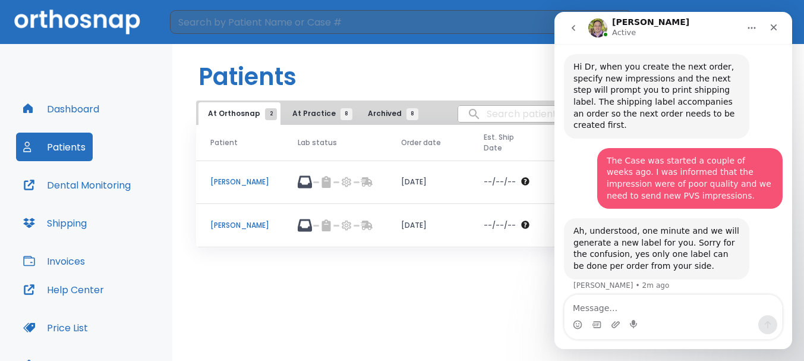
click at [236, 220] on p "[PERSON_NAME]" at bounding box center [239, 225] width 59 height 11
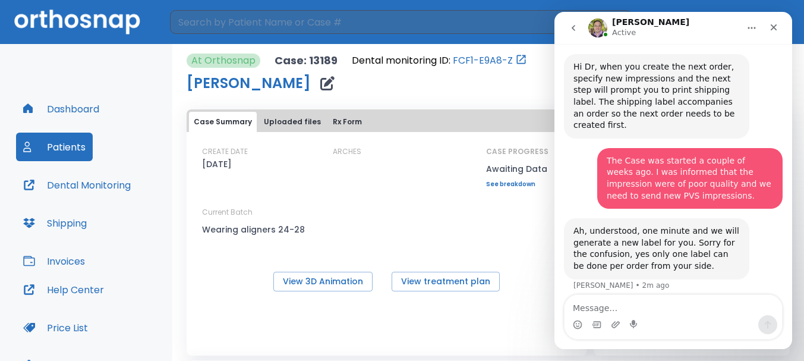
click at [411, 228] on div "CREATE DATE 11/27/24 ARCHES CASE PROGRESS Awaiting Data Upper progress (Est. 31…" at bounding box center [387, 197] width 400 height 102
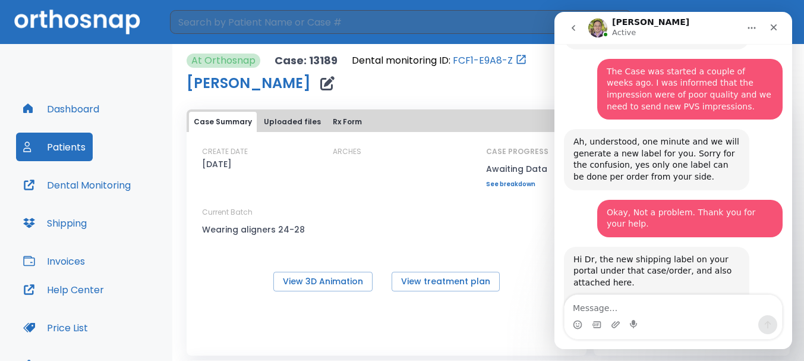
scroll to position [1783, 0]
click at [639, 306] on div "Kathy Hevr...DS_ups.gif" at bounding box center [645, 312] width 121 height 12
